Goal: Task Accomplishment & Management: Use online tool/utility

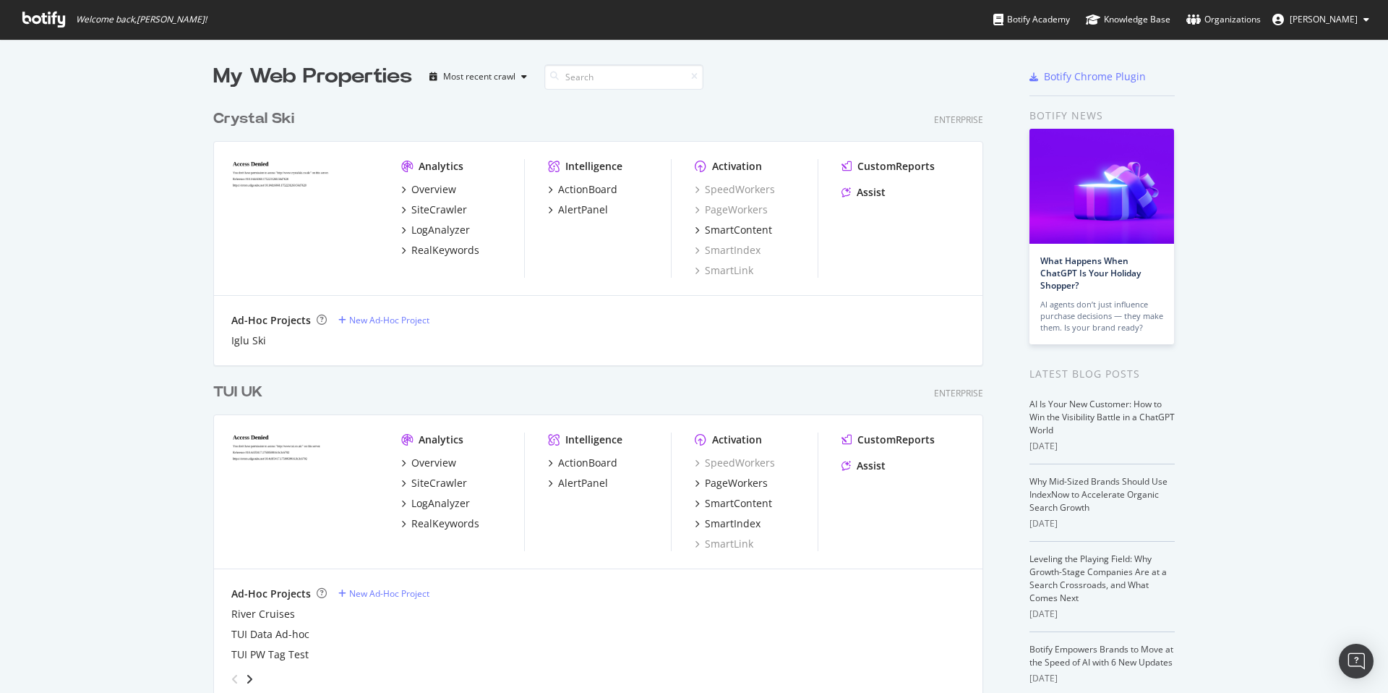
scroll to position [4274, 782]
click at [254, 392] on div "TUI UK" at bounding box center [237, 392] width 49 height 21
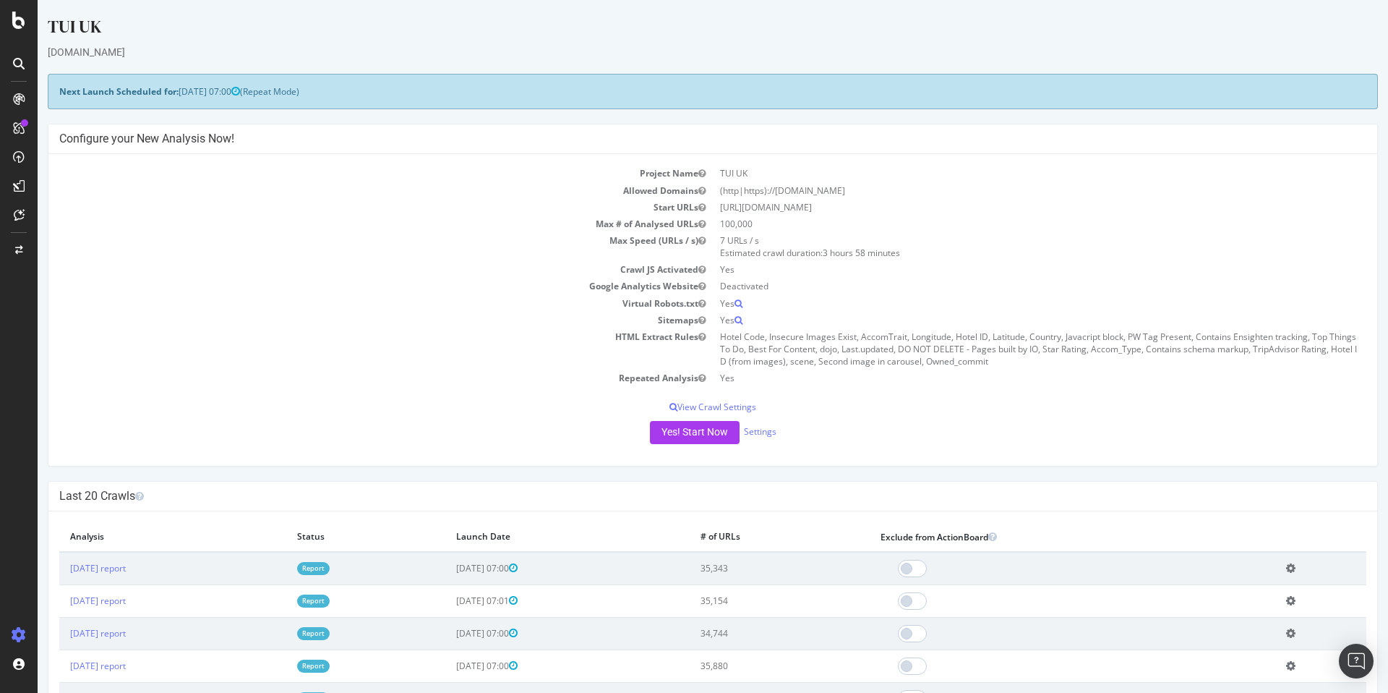
click at [330, 566] on link "Report" at bounding box center [313, 568] width 33 height 12
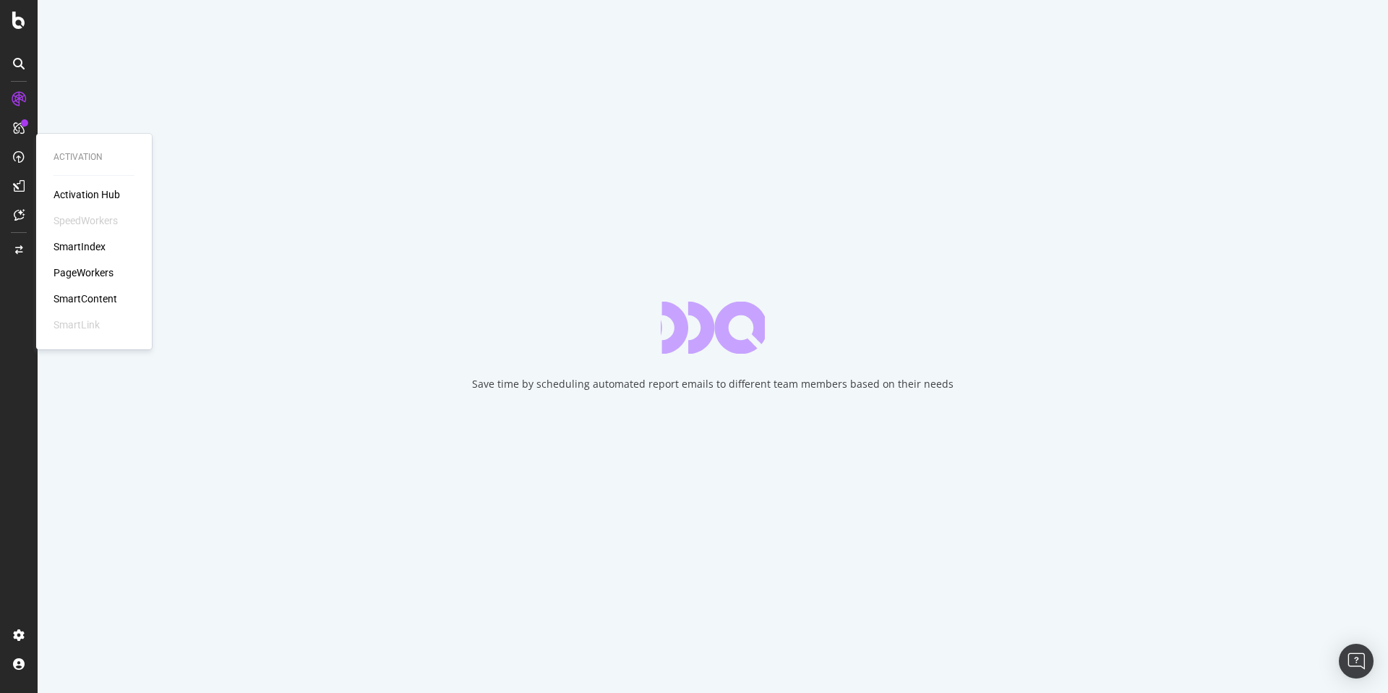
click at [83, 270] on div "PageWorkers" at bounding box center [84, 272] width 60 height 14
